Goal: Information Seeking & Learning: Learn about a topic

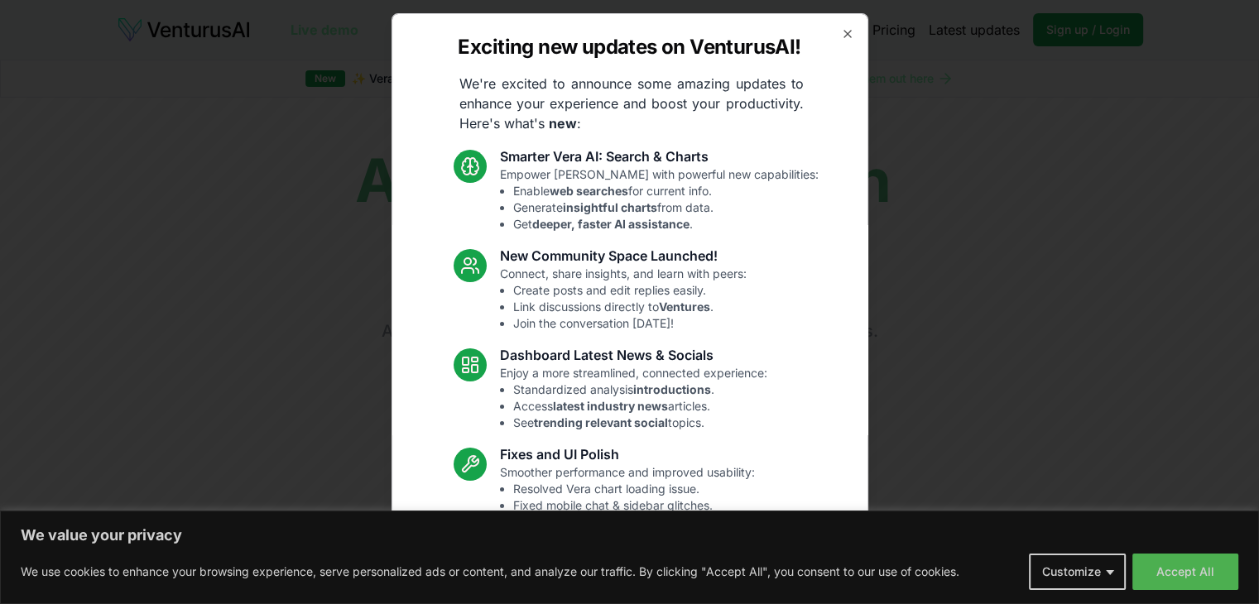
click at [838, 26] on div "Exciting new updates on VenturusAI! We're excited to announce some amazing upda…" at bounding box center [629, 302] width 477 height 578
click at [841, 36] on icon "button" at bounding box center [847, 33] width 13 height 13
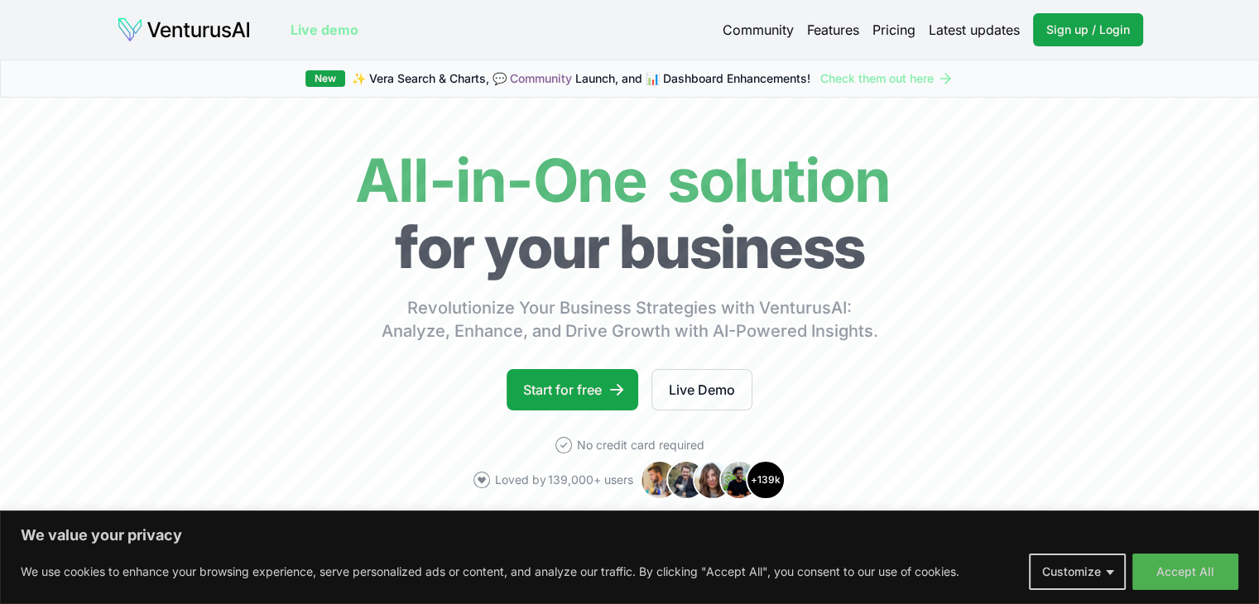
click at [819, 34] on link "Features" at bounding box center [833, 30] width 52 height 20
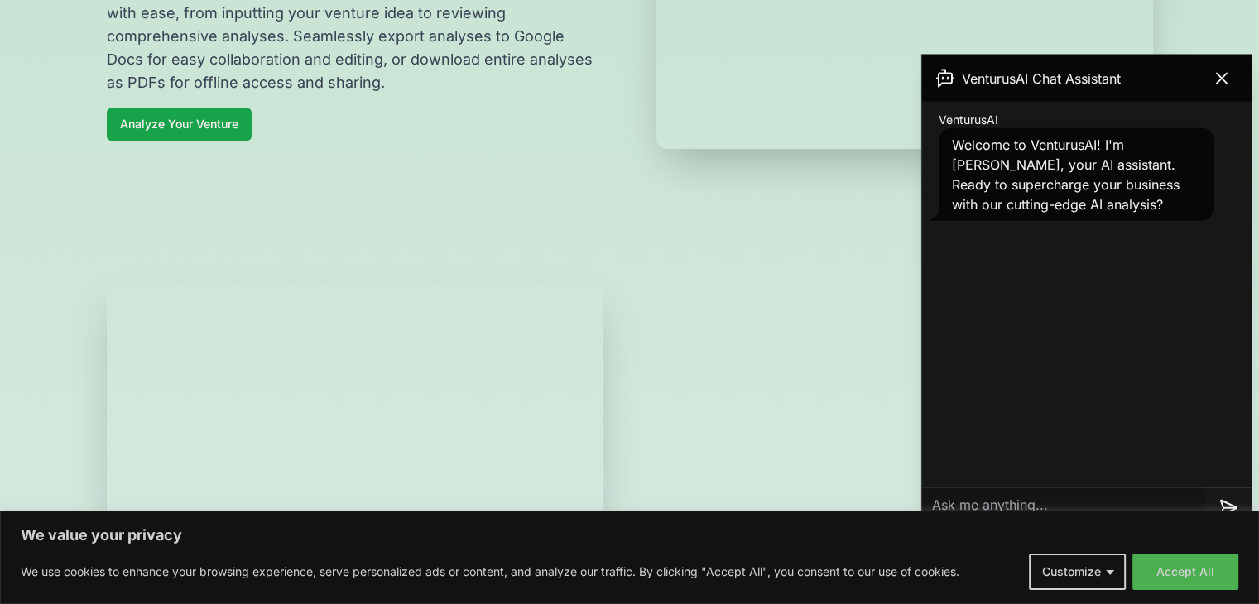
scroll to position [765, 0]
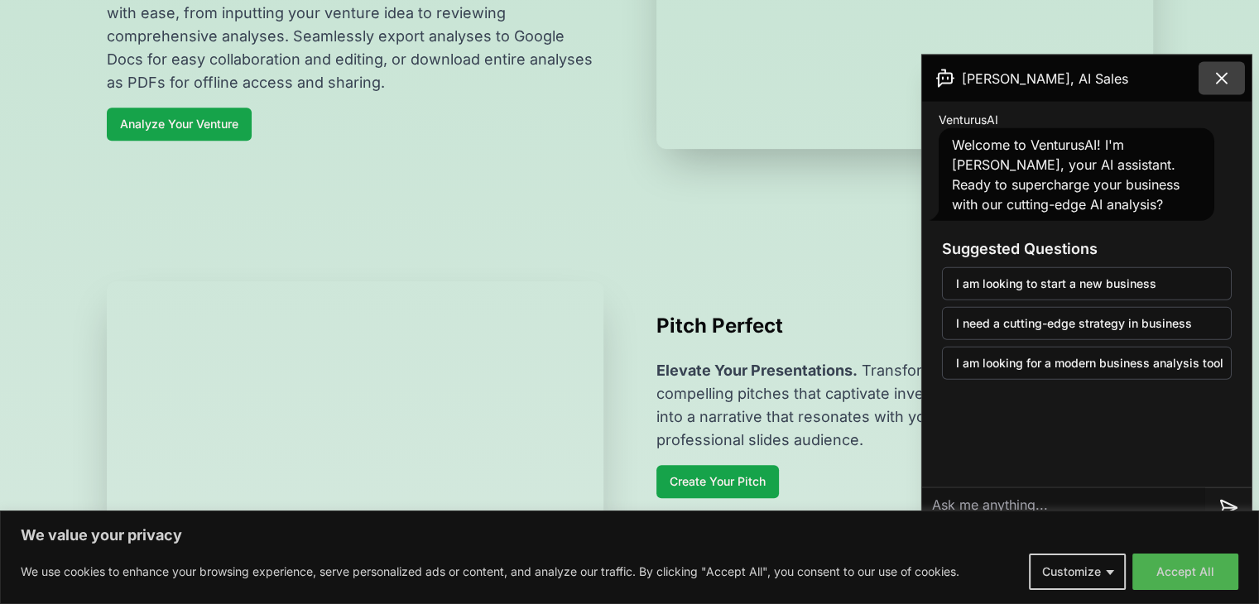
click at [1221, 77] on icon at bounding box center [1222, 79] width 10 height 10
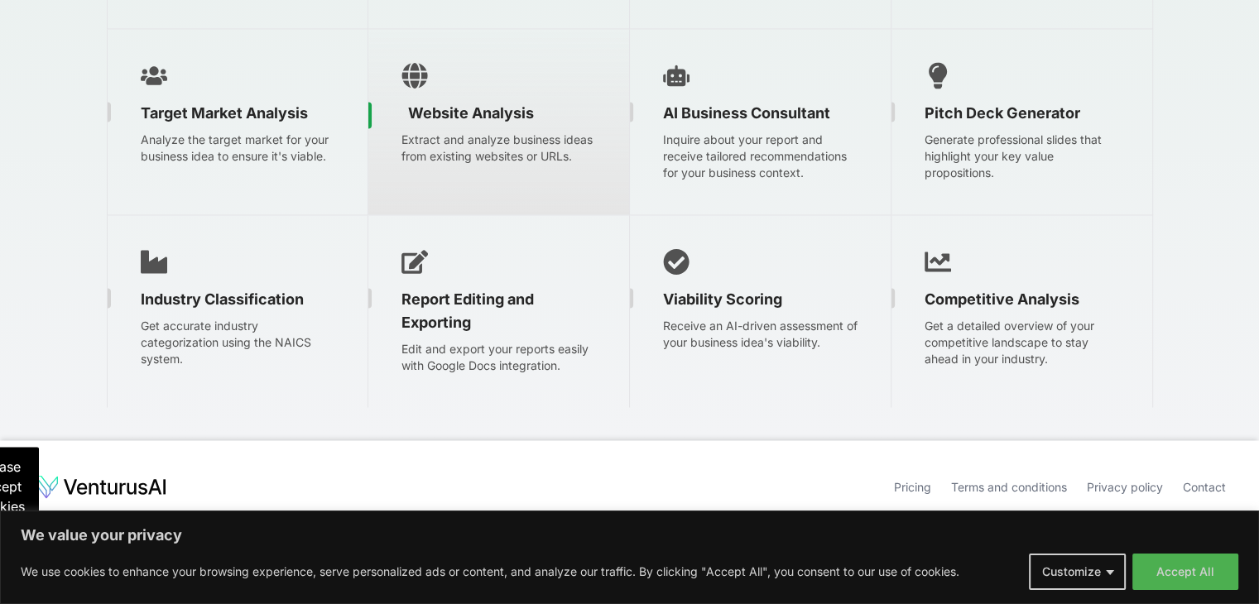
scroll to position [2846, 0]
click at [533, 162] on p "Extract and analyze business ideas from existing websites or URLs." at bounding box center [498, 148] width 261 height 33
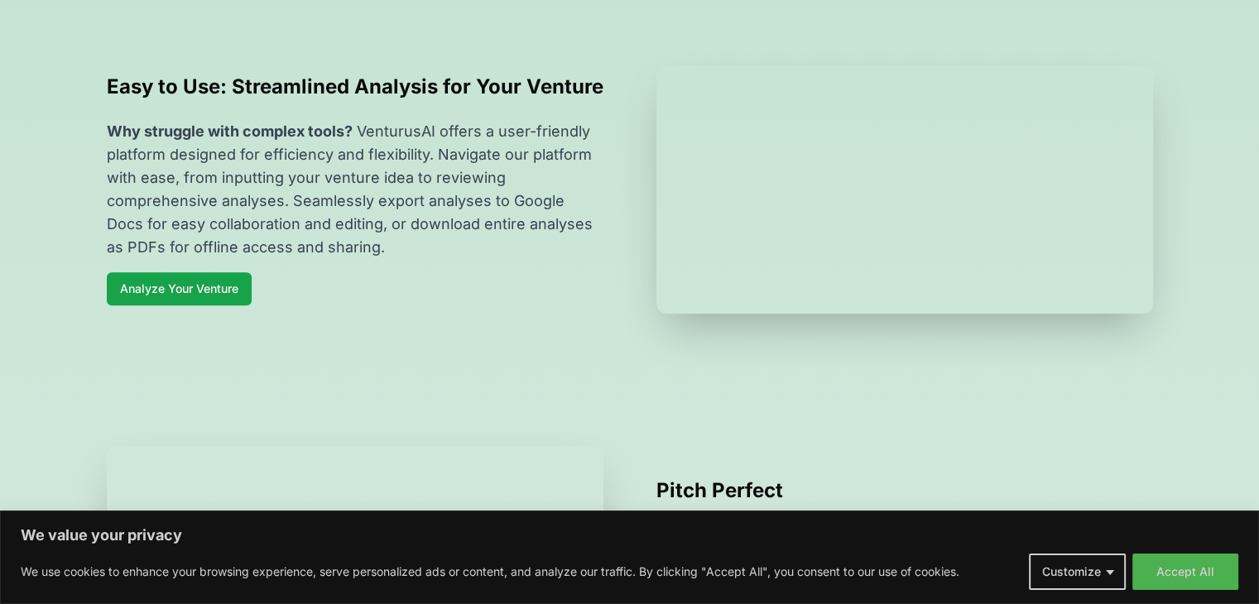
scroll to position [583, 0]
